Goal: Transaction & Acquisition: Book appointment/travel/reservation

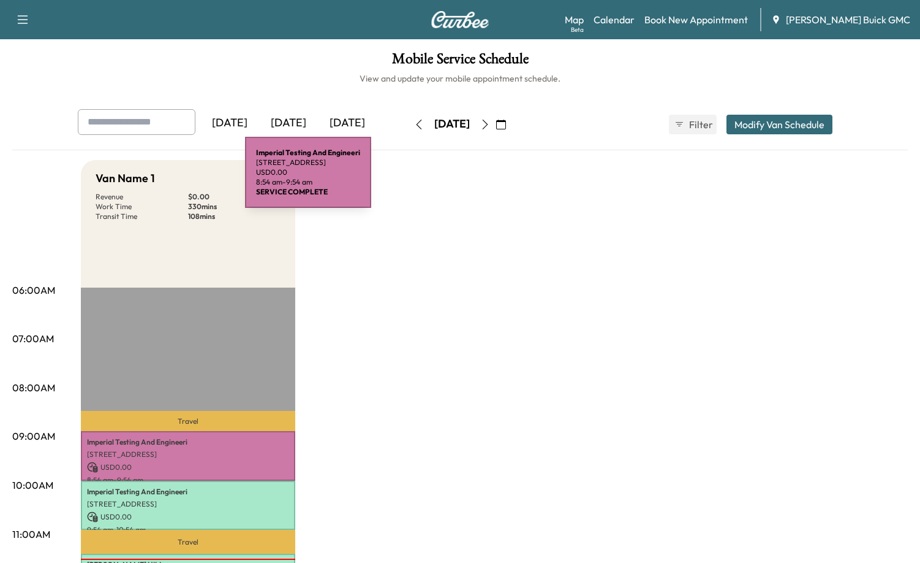
scroll to position [284, 0]
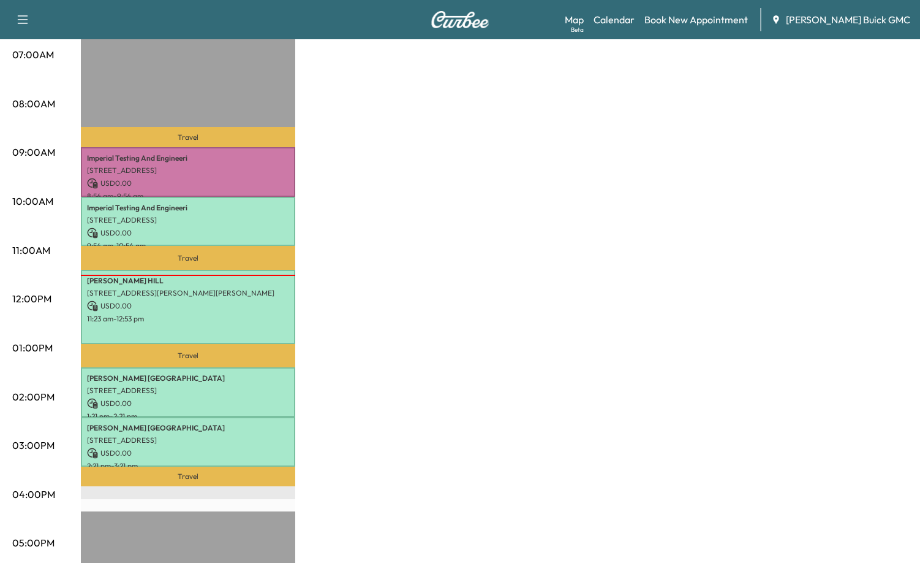
drag, startPoint x: 413, startPoint y: 244, endPoint x: 404, endPoint y: 243, distance: 8.6
click at [413, 244] on div "Van Name 1 Revenue $ 0.00 Work Time 330 mins Transit Time 108 mins Travel Imper…" at bounding box center [494, 335] width 827 height 919
click at [441, 204] on div "Van Name 1 Revenue $ 0.00 Work Time 330 mins Transit Time 108 mins Travel Imper…" at bounding box center [494, 335] width 827 height 919
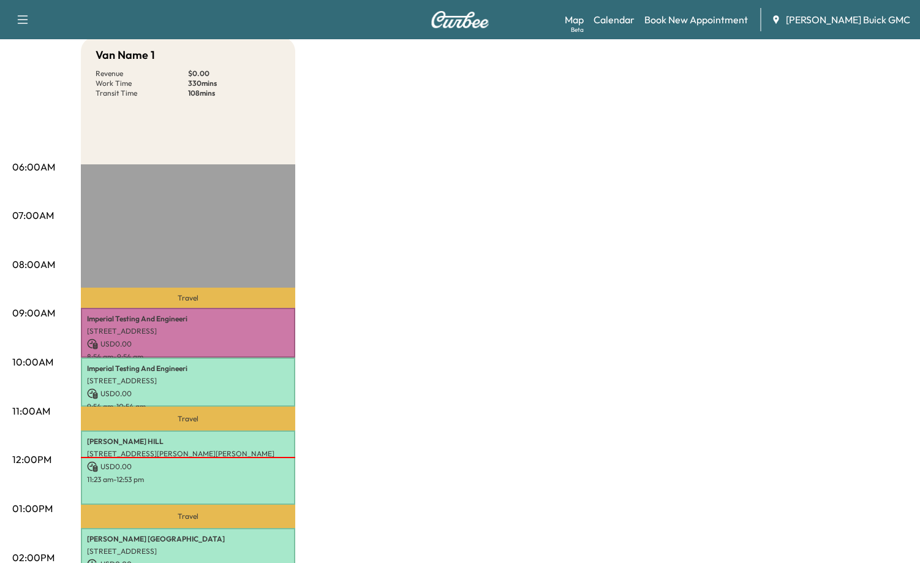
scroll to position [0, 0]
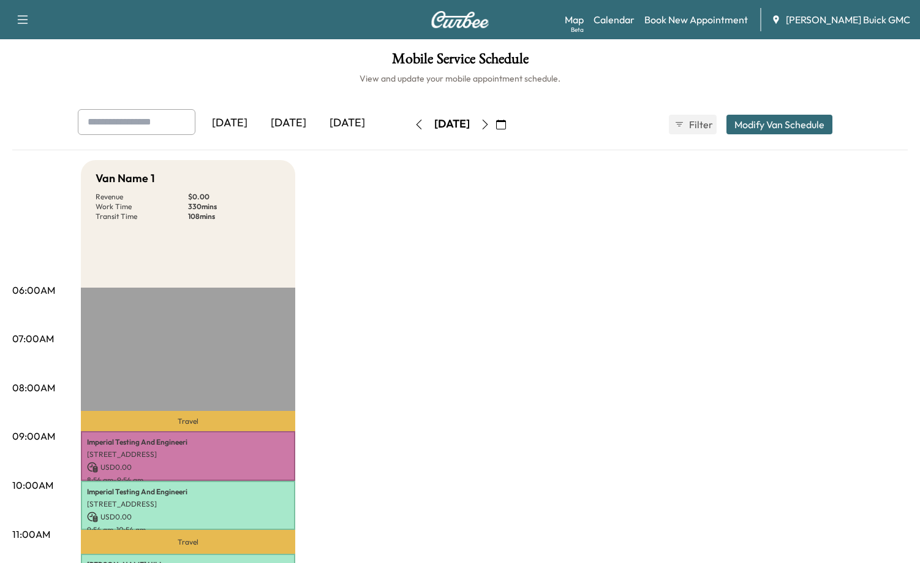
click at [350, 116] on div "[DATE]" at bounding box center [347, 123] width 59 height 28
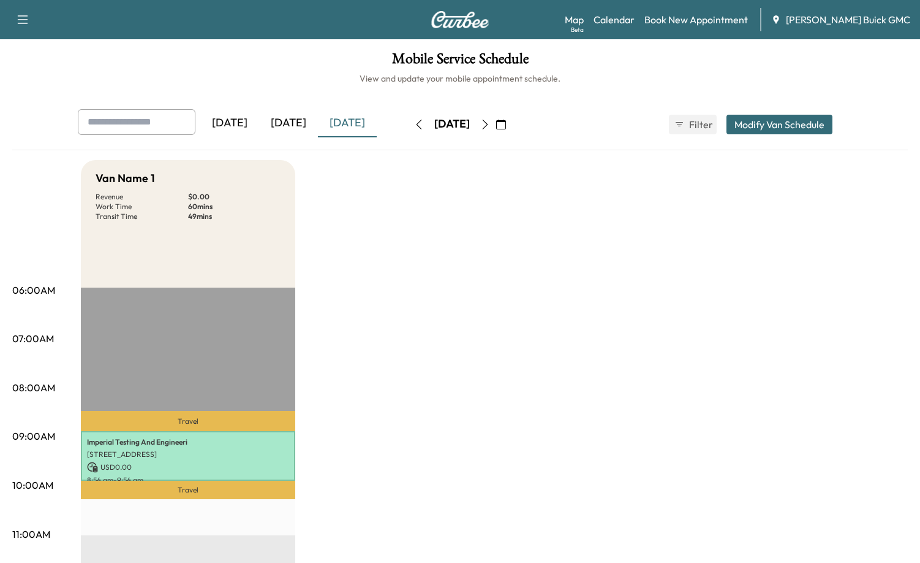
click at [300, 121] on div "[DATE]" at bounding box center [288, 123] width 59 height 28
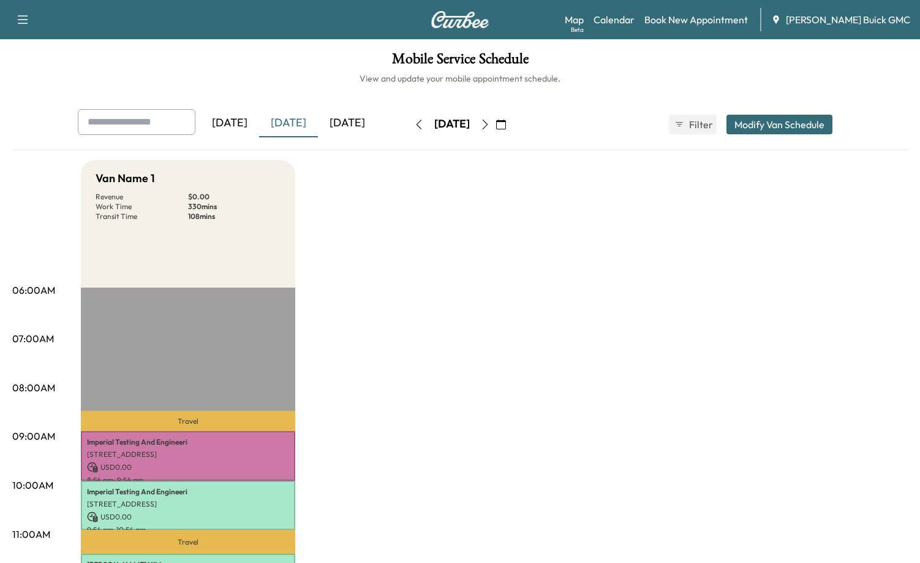
click at [377, 128] on div "[DATE]" at bounding box center [347, 123] width 59 height 28
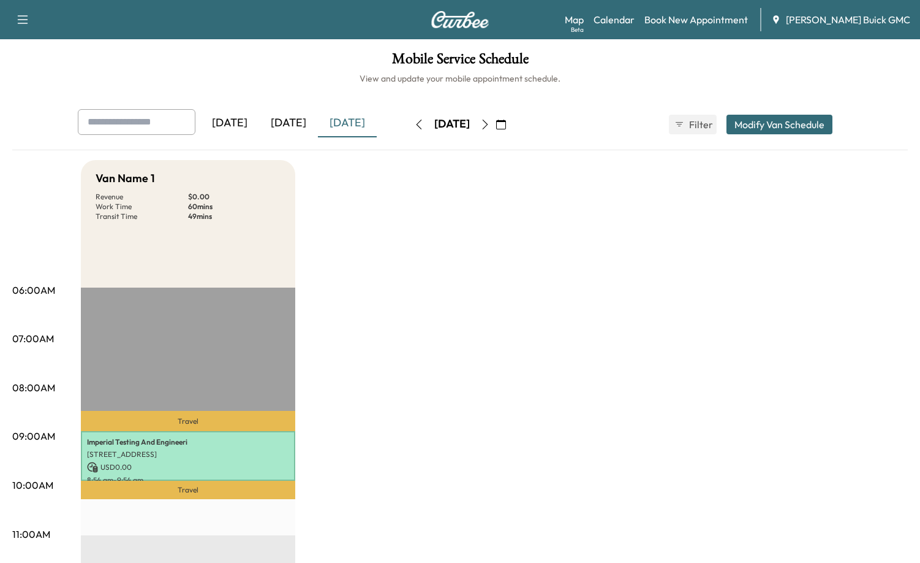
click at [496, 125] on button "button" at bounding box center [485, 125] width 21 height 20
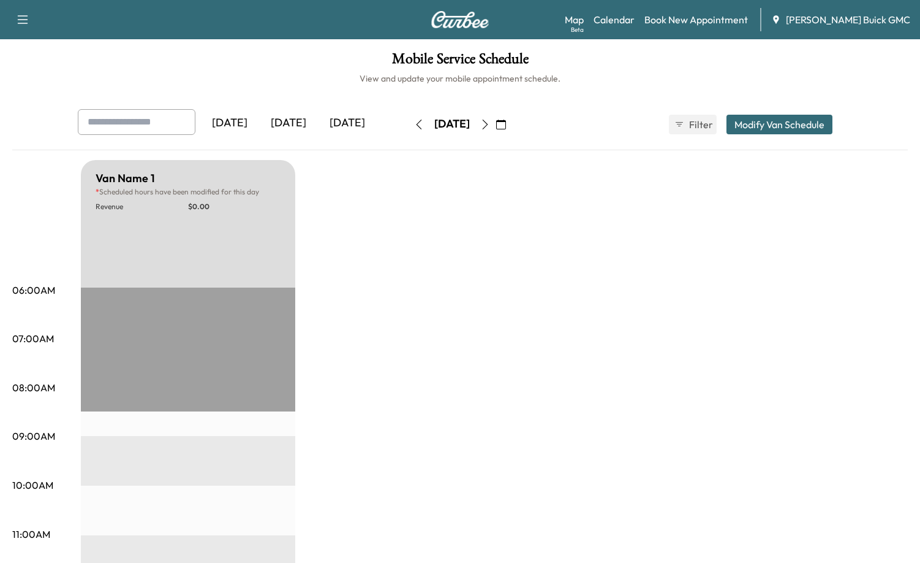
click at [409, 118] on button "button" at bounding box center [419, 125] width 21 height 20
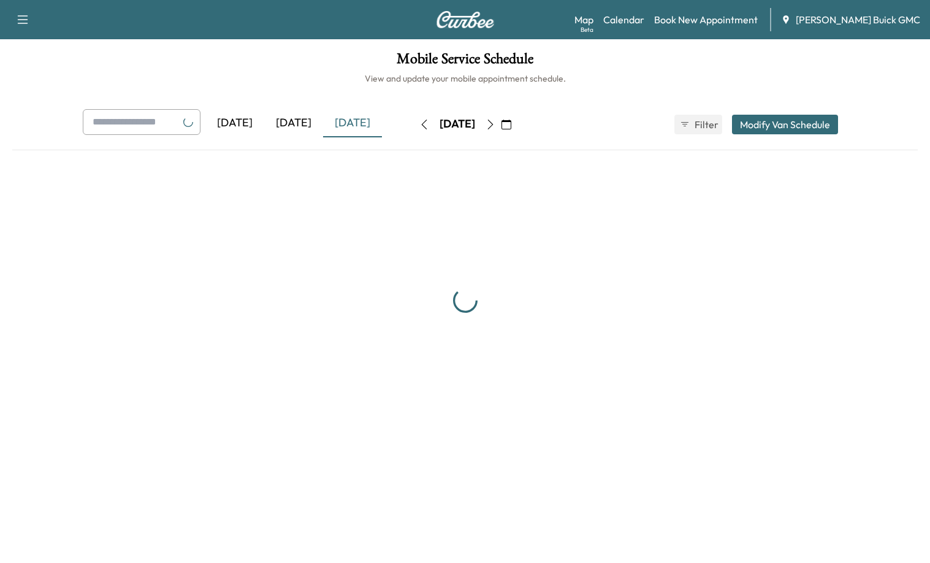
click at [306, 120] on div "[DATE]" at bounding box center [293, 123] width 59 height 28
click at [355, 119] on div "[DATE]" at bounding box center [352, 123] width 59 height 28
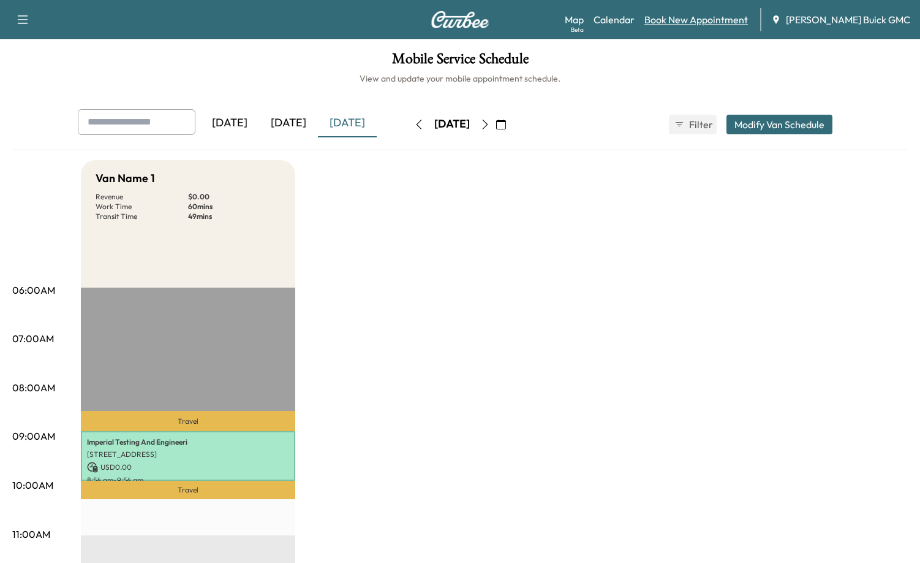
click at [714, 23] on link "Book New Appointment" at bounding box center [697, 19] width 104 height 15
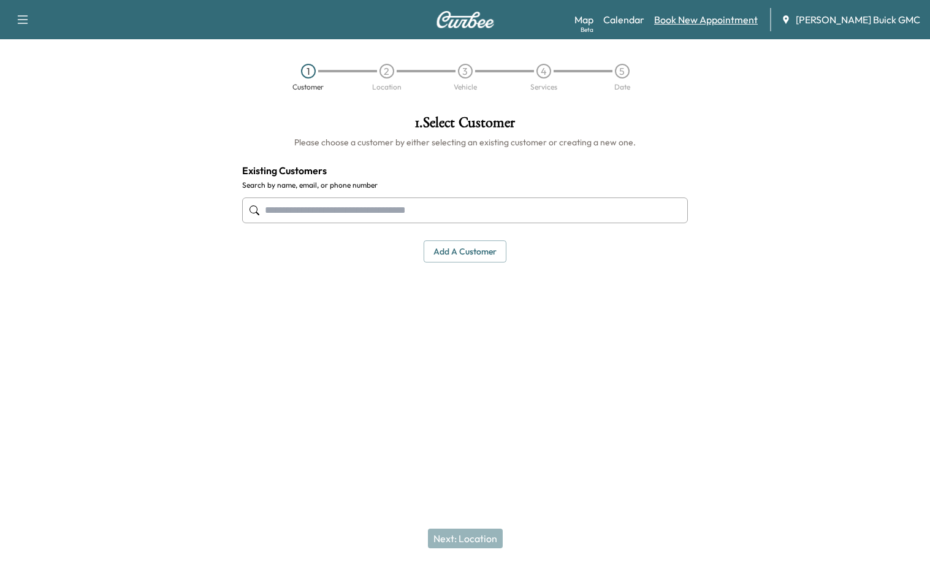
click at [729, 16] on link "Book New Appointment" at bounding box center [706, 19] width 104 height 15
click at [372, 202] on input "text" at bounding box center [465, 210] width 446 height 26
click at [490, 210] on input "text" at bounding box center [465, 210] width 446 height 26
click at [490, 209] on input "text" at bounding box center [465, 210] width 446 height 26
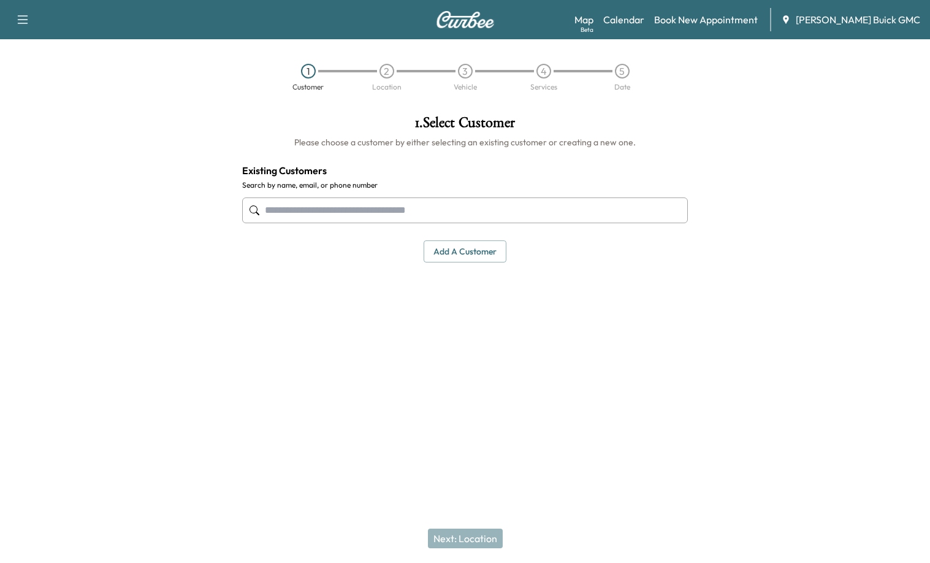
click at [490, 209] on input "text" at bounding box center [465, 210] width 446 height 26
click at [287, 296] on div "1 . Select Customer Please choose a customer by either selecting an existing cu…" at bounding box center [464, 245] width 465 height 281
